Goal: Task Accomplishment & Management: Manage account settings

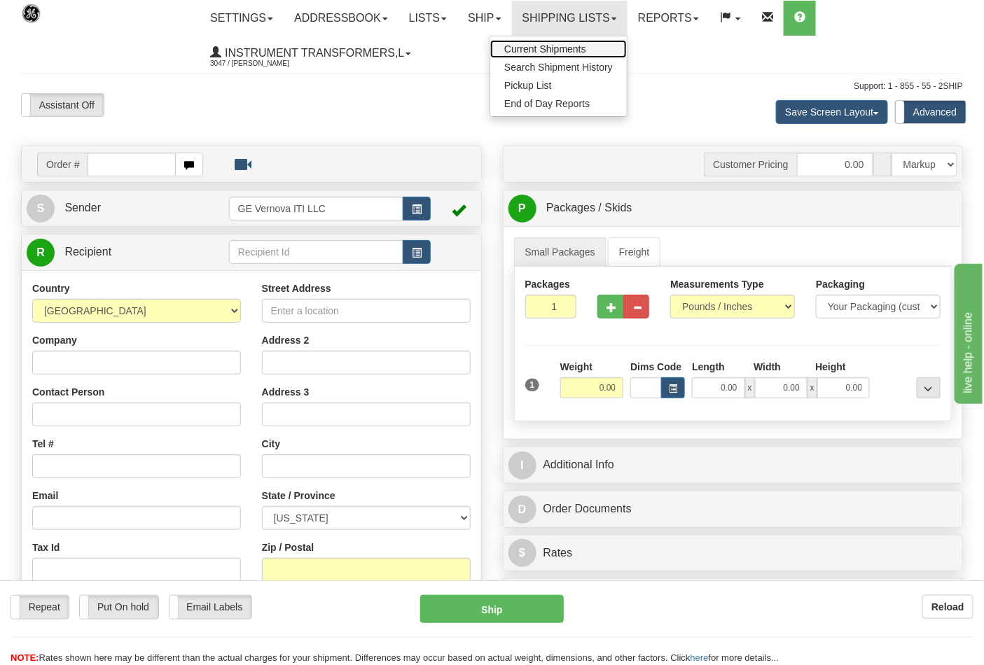
click at [582, 45] on span "Current Shipments" at bounding box center [545, 48] width 82 height 11
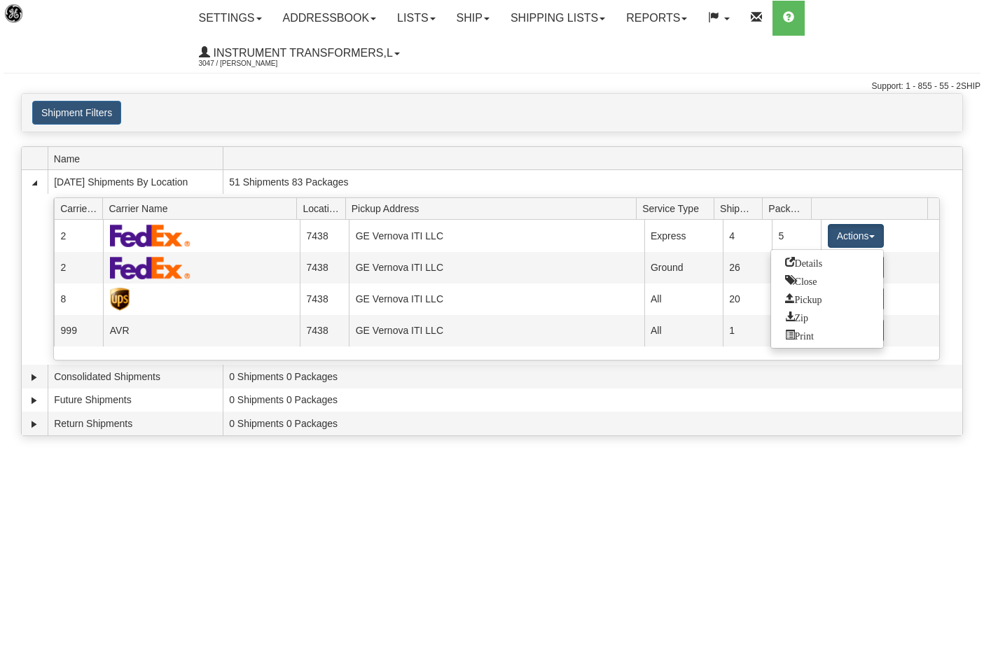
click at [827, 281] on link "Close" at bounding box center [827, 281] width 112 height 18
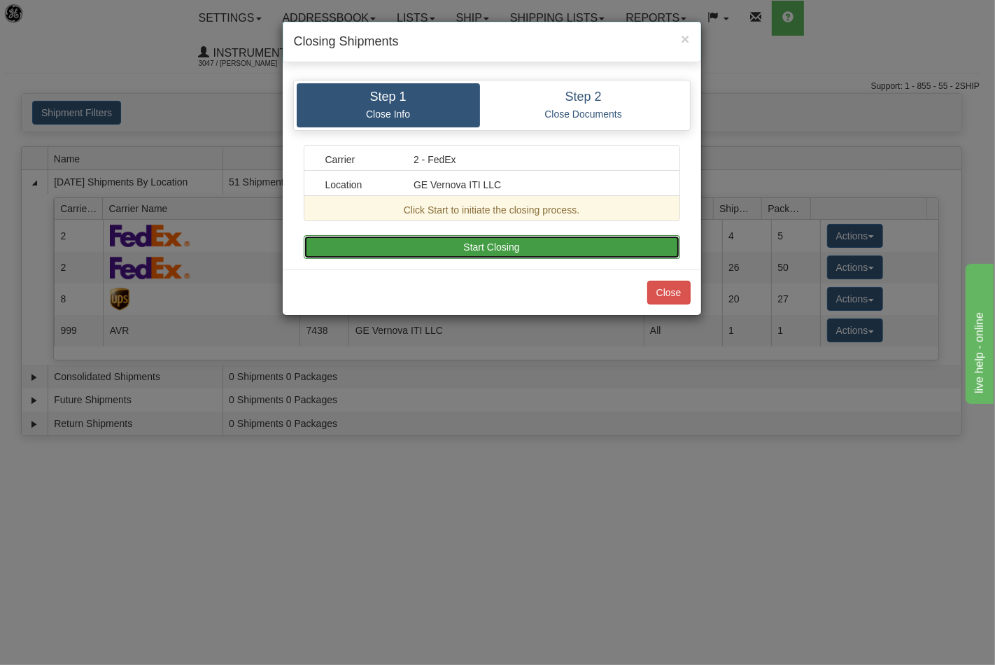
click at [540, 239] on button "Start Closing" at bounding box center [492, 247] width 377 height 24
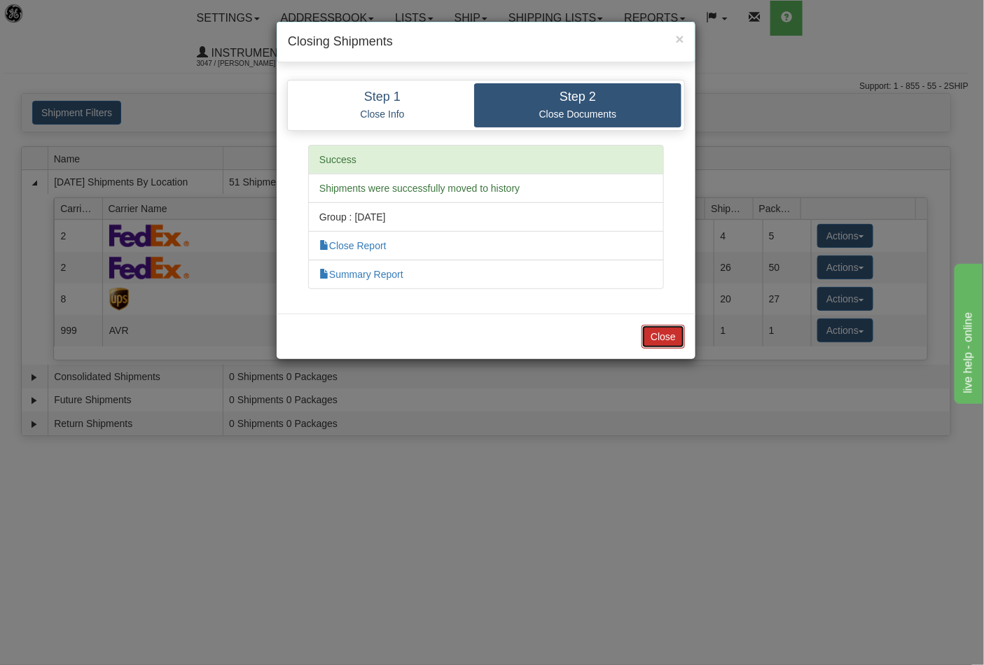
click at [669, 338] on button "Close" at bounding box center [662, 337] width 43 height 24
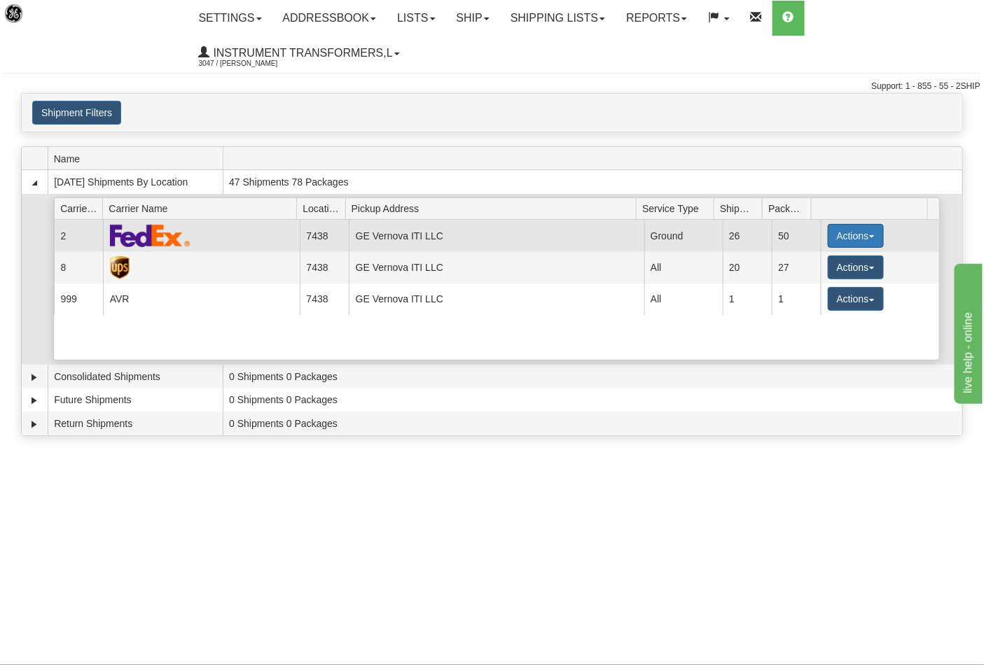
click at [858, 236] on button "Actions" at bounding box center [855, 236] width 56 height 24
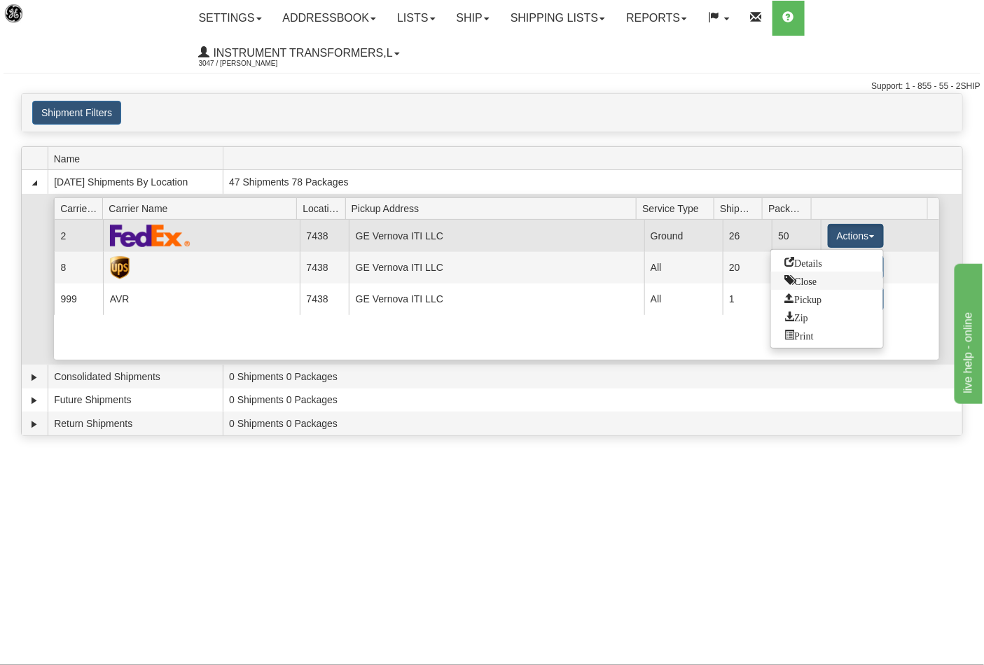
click at [813, 285] on link "Close" at bounding box center [827, 281] width 112 height 18
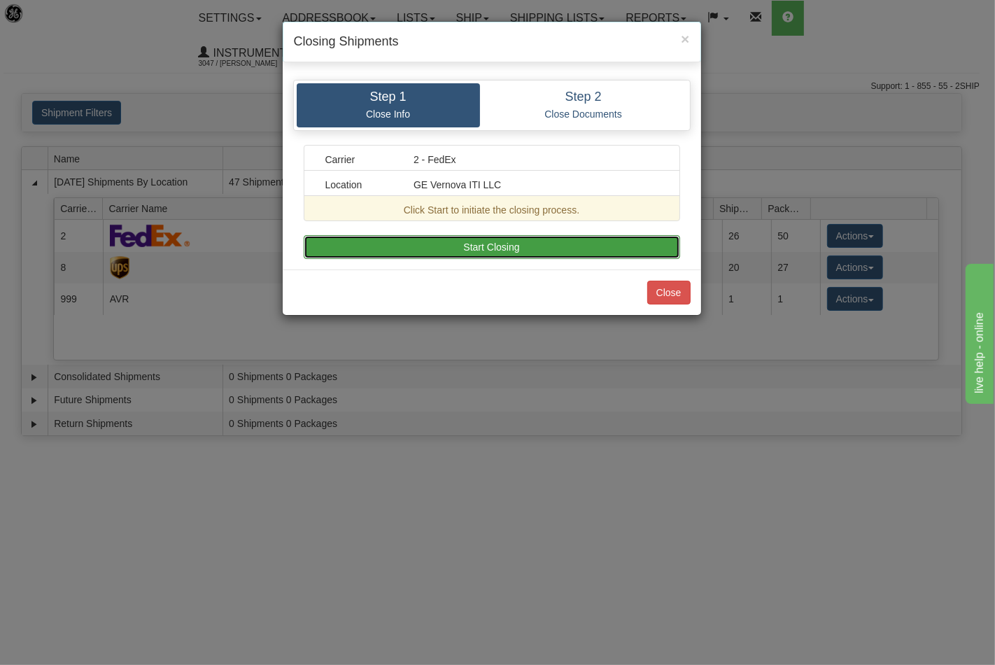
click at [559, 252] on button "Start Closing" at bounding box center [492, 247] width 377 height 24
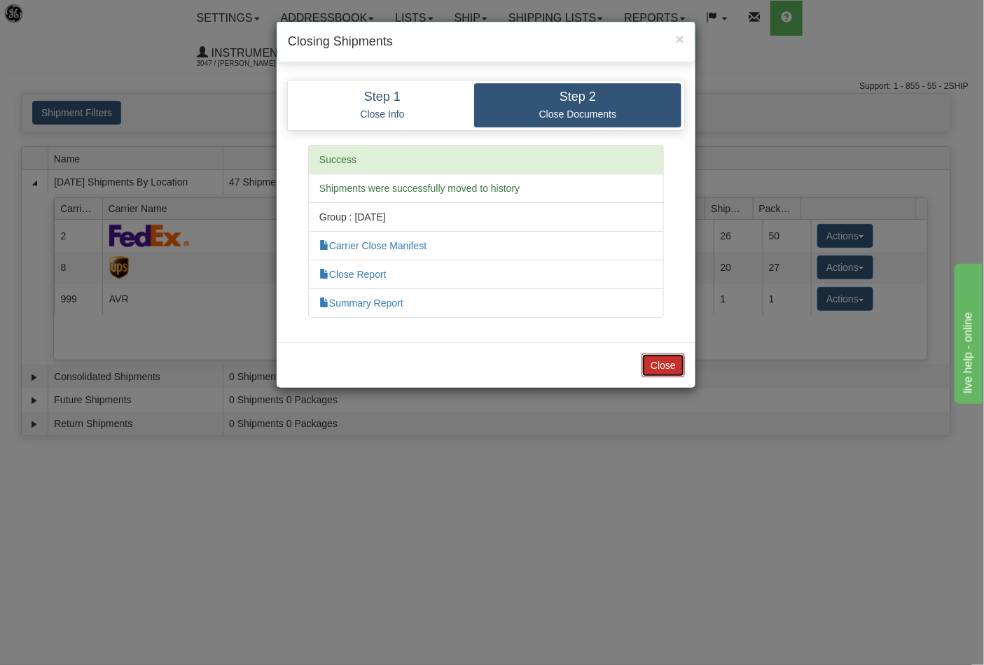
click at [655, 365] on button "Close" at bounding box center [662, 366] width 43 height 24
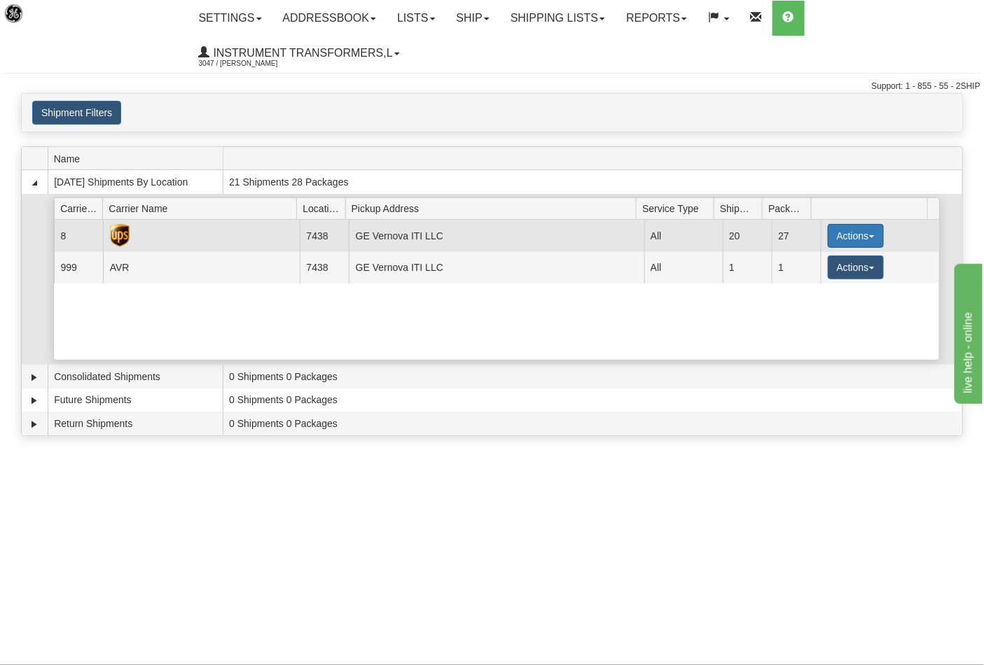
click at [869, 237] on span "button" at bounding box center [872, 236] width 6 height 3
click at [816, 283] on span "Close" at bounding box center [801, 280] width 32 height 10
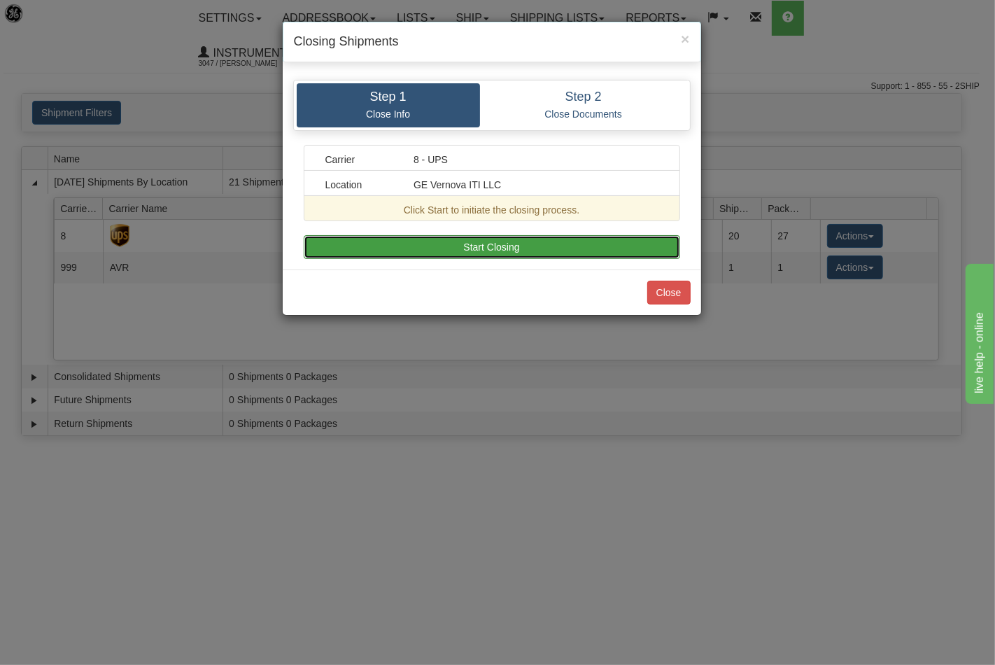
click at [609, 252] on button "Start Closing" at bounding box center [492, 247] width 377 height 24
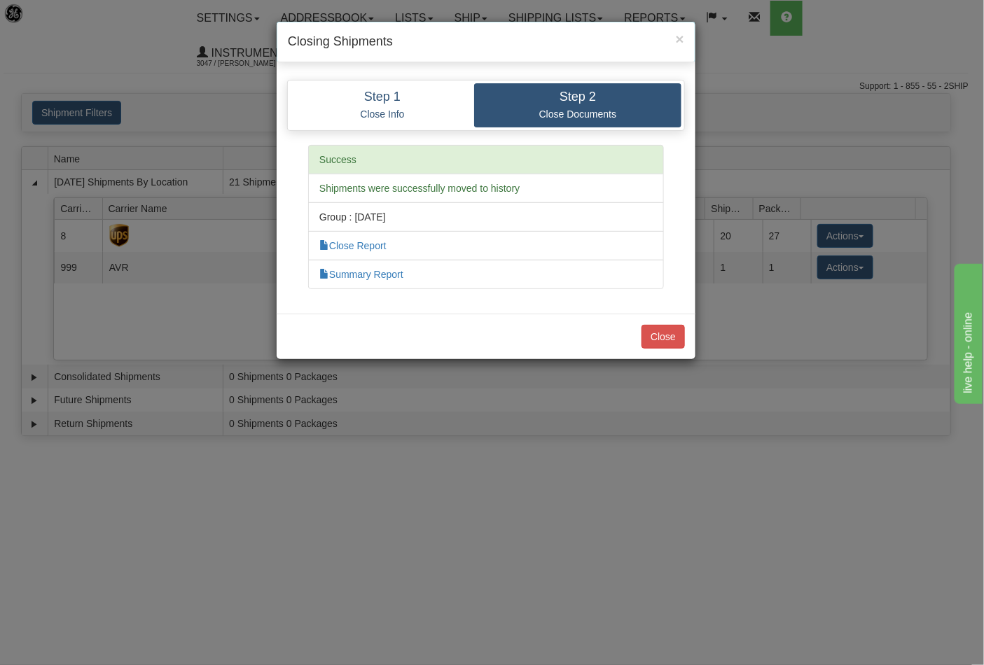
click at [670, 321] on div "Close" at bounding box center [486, 337] width 419 height 46
click at [666, 333] on button "Close" at bounding box center [662, 337] width 43 height 24
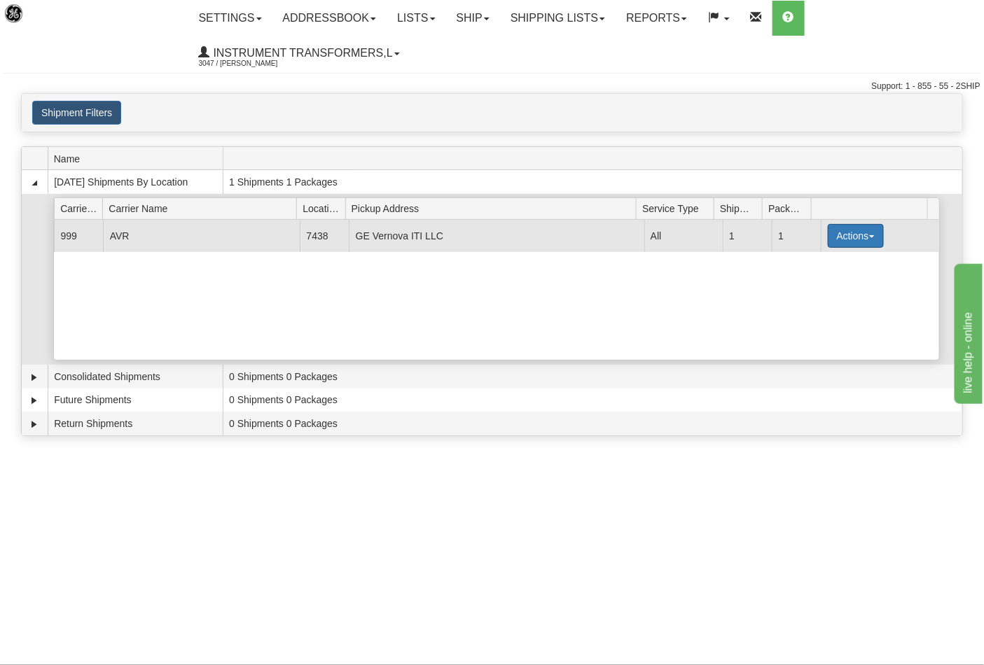
click at [867, 229] on button "Actions" at bounding box center [855, 236] width 56 height 24
click at [801, 281] on span "Close" at bounding box center [801, 280] width 32 height 10
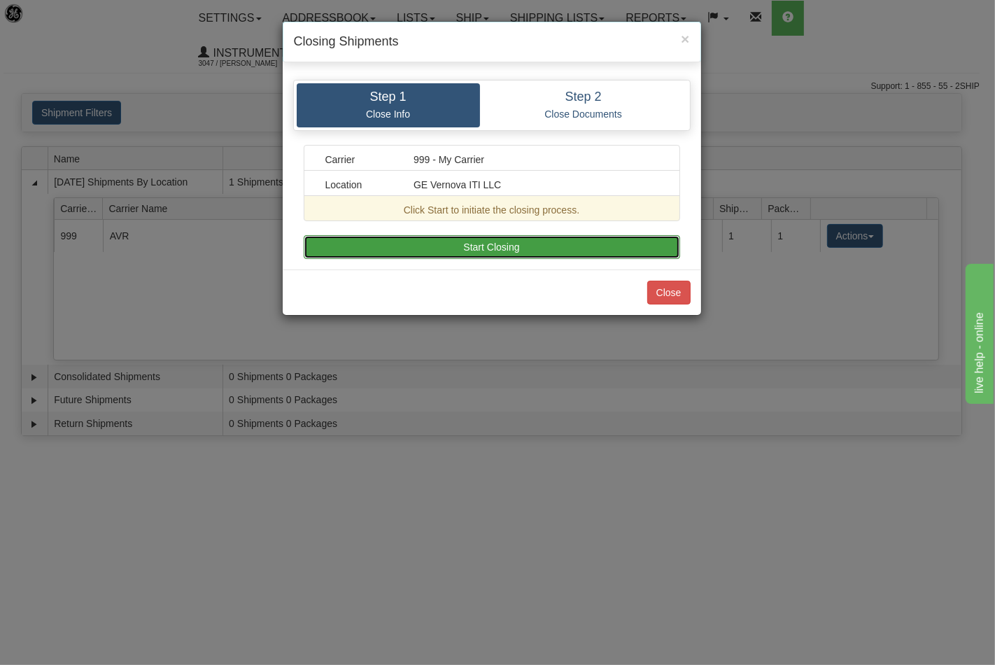
click at [603, 248] on button "Start Closing" at bounding box center [492, 247] width 377 height 24
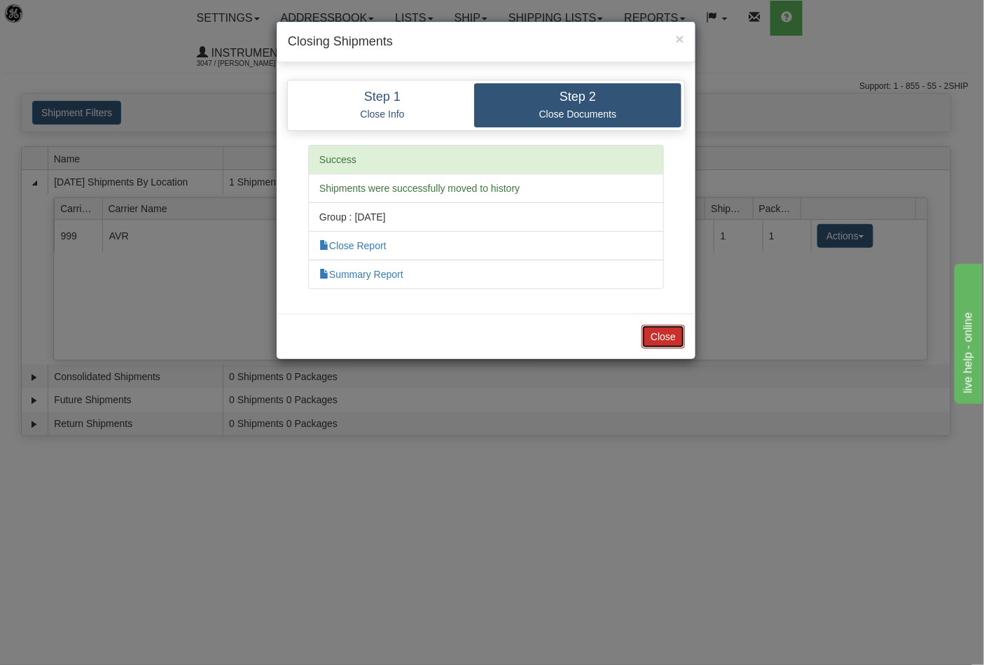
click at [665, 333] on button "Close" at bounding box center [662, 337] width 43 height 24
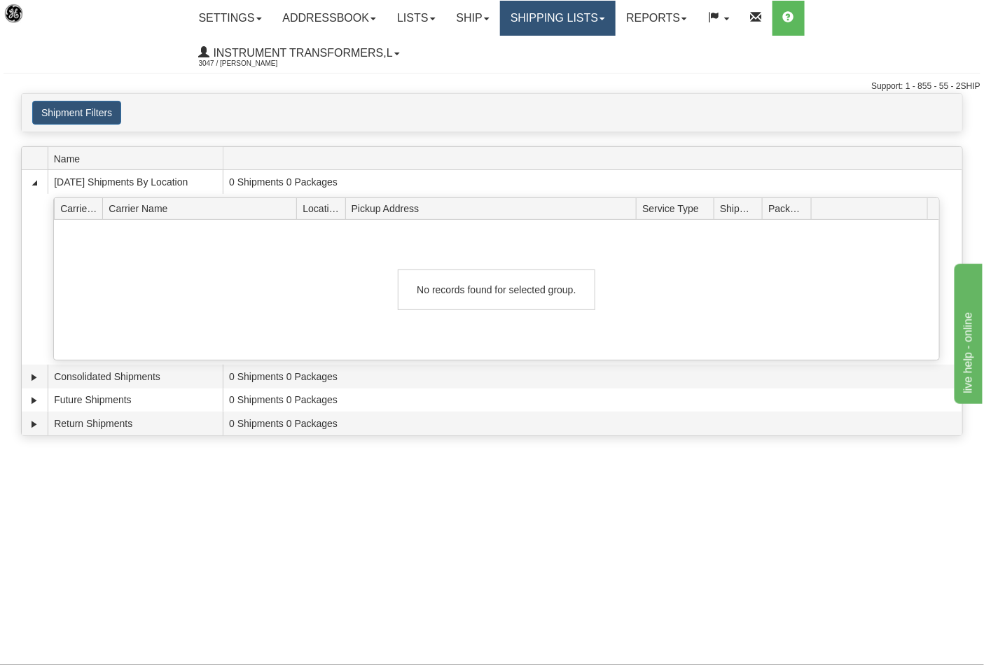
click at [606, 23] on link "Shipping lists" at bounding box center [558, 18] width 116 height 35
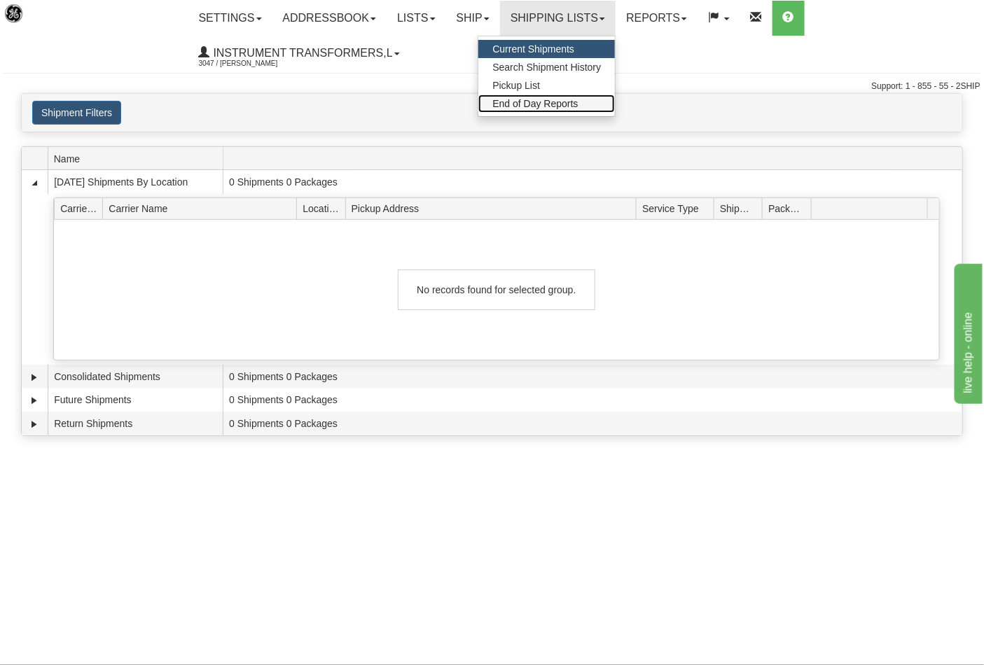
click at [575, 102] on span "End of Day Reports" at bounding box center [534, 103] width 85 height 11
